Goal: Information Seeking & Learning: Compare options

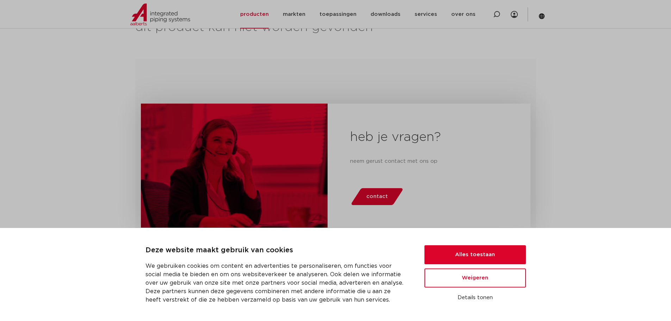
scroll to position [246, 0]
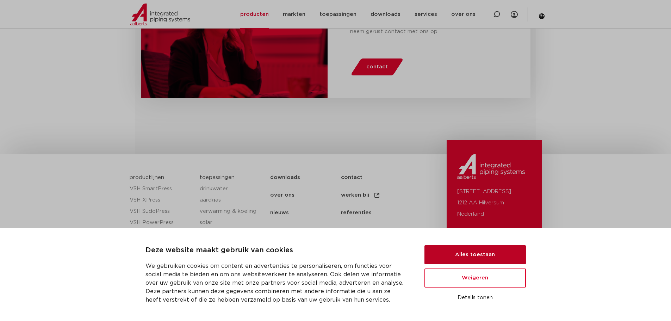
click at [453, 249] on button "Alles toestaan" at bounding box center [474, 254] width 101 height 19
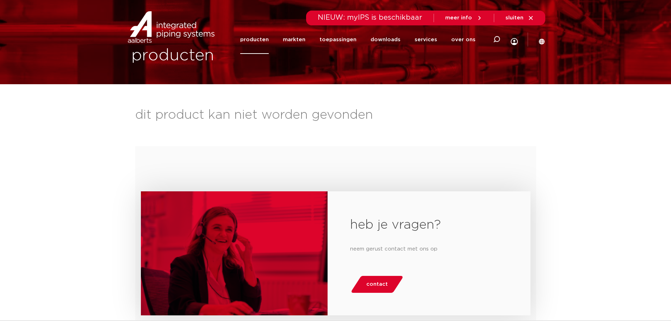
scroll to position [0, 0]
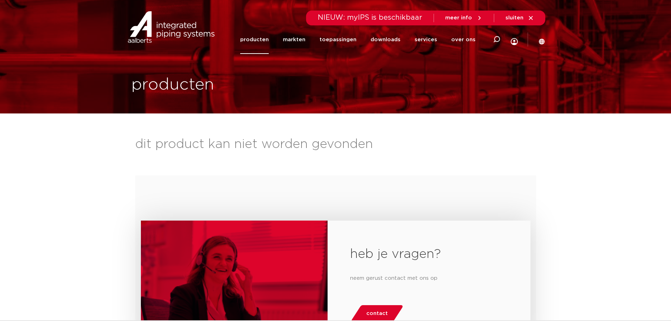
click at [381, 19] on span "NIEUW: myIPS is beschikbaar" at bounding box center [370, 17] width 105 height 7
click at [386, 16] on span "NIEUW: myIPS is beschikbaar" at bounding box center [370, 17] width 105 height 7
drag, startPoint x: 488, startPoint y: 48, endPoint x: 493, endPoint y: 40, distance: 9.7
click at [491, 45] on div at bounding box center [496, 39] width 28 height 29
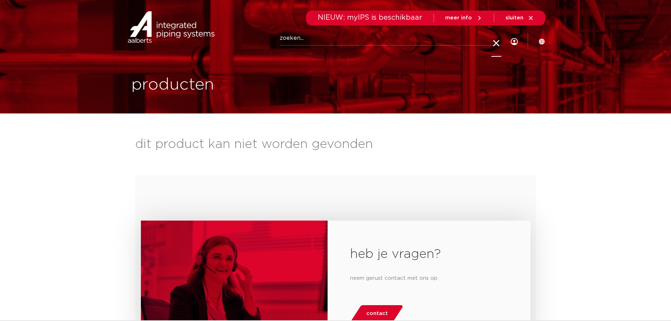
click at [493, 40] on icon at bounding box center [496, 44] width 10 height 10
click at [491, 38] on div at bounding box center [496, 39] width 28 height 29
type input "aco 103"
click button "Zoeken" at bounding box center [0, 0] width 0 height 0
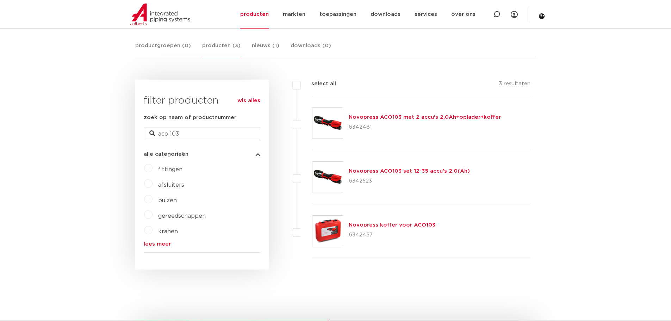
scroll to position [141, 0]
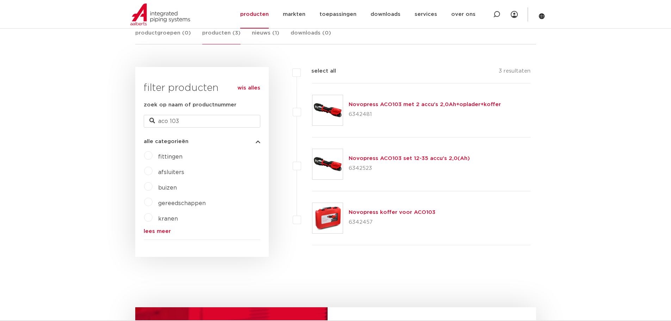
click at [377, 108] on div "Novopress ACO103 met 2 accu's 2,0Ah+oplader+koffer 6342481" at bounding box center [425, 110] width 152 height 20
click at [378, 103] on link "Novopress ACO103 met 2 accu's 2,0Ah+oplader+koffer" at bounding box center [425, 104] width 152 height 5
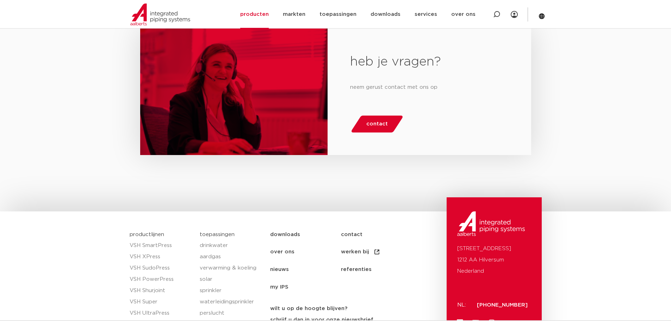
scroll to position [1326, 0]
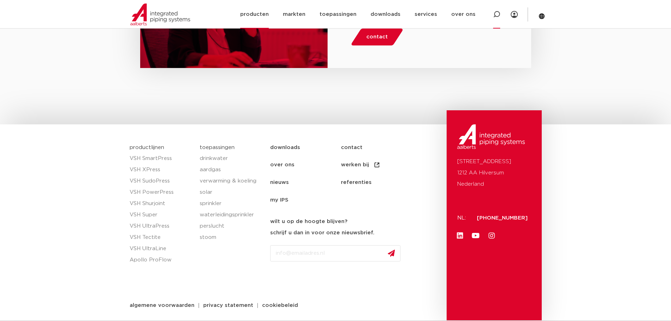
click at [498, 9] on div at bounding box center [496, 14] width 7 height 29
type input "aco 102"
click button "Zoeken" at bounding box center [0, 0] width 0 height 0
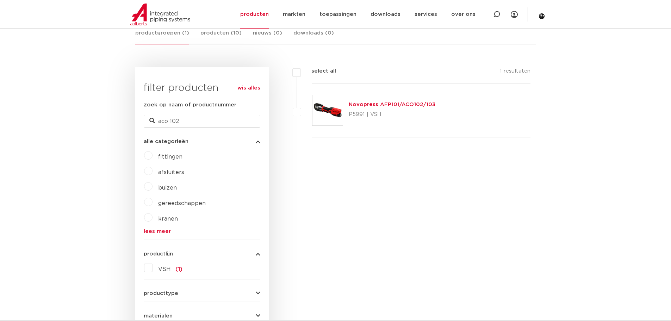
click at [387, 102] on link "Novopress AFP101/ACO102/103" at bounding box center [392, 104] width 87 height 5
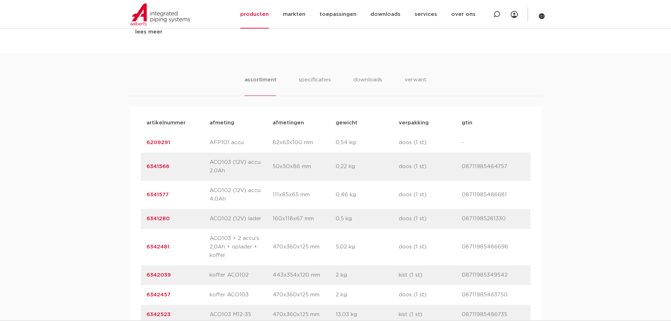
scroll to position [423, 0]
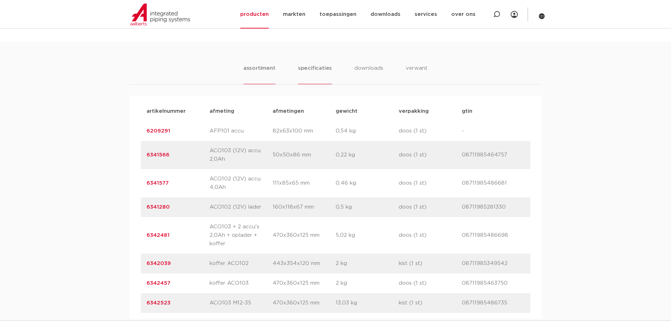
click at [313, 69] on li "specificaties" at bounding box center [315, 74] width 34 height 20
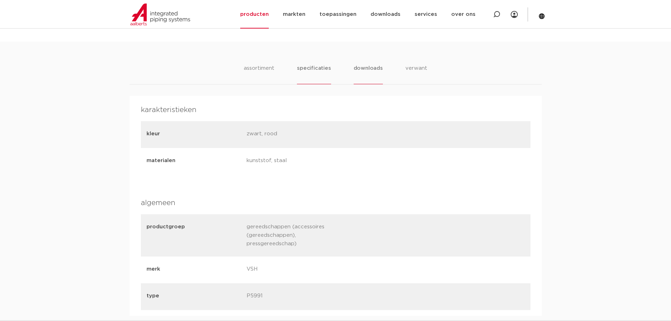
click at [364, 68] on li "downloads" at bounding box center [368, 74] width 29 height 20
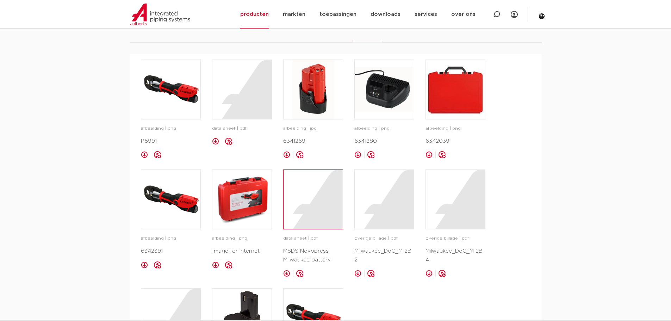
scroll to position [458, 0]
